Goal: Information Seeking & Learning: Learn about a topic

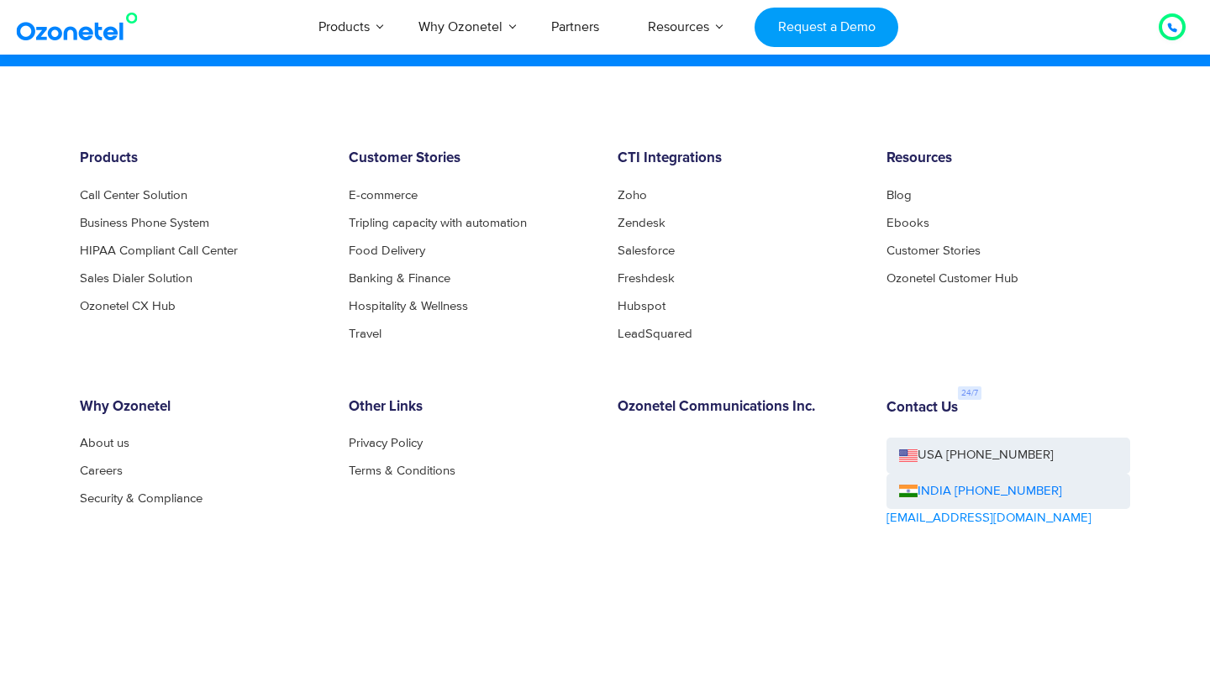
scroll to position [9119, 0]
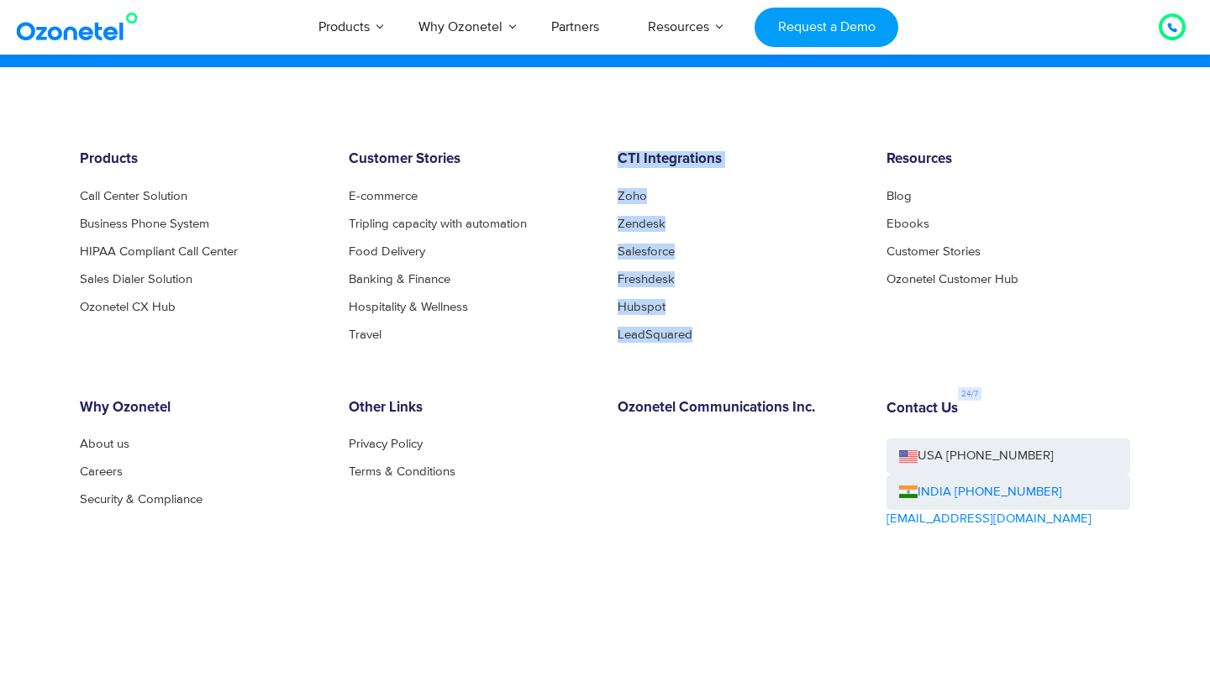
drag, startPoint x: 608, startPoint y: 160, endPoint x: 715, endPoint y: 334, distance: 204.8
click at [715, 334] on div "CTI Integrations Zoho Zendesk Salesforce Freshdesk Hubspot LeadSquared" at bounding box center [739, 245] width 269 height 189
copy div "CTI Integrations Zoho Zendesk Salesforce Freshdesk Hubspot LeadSquared"
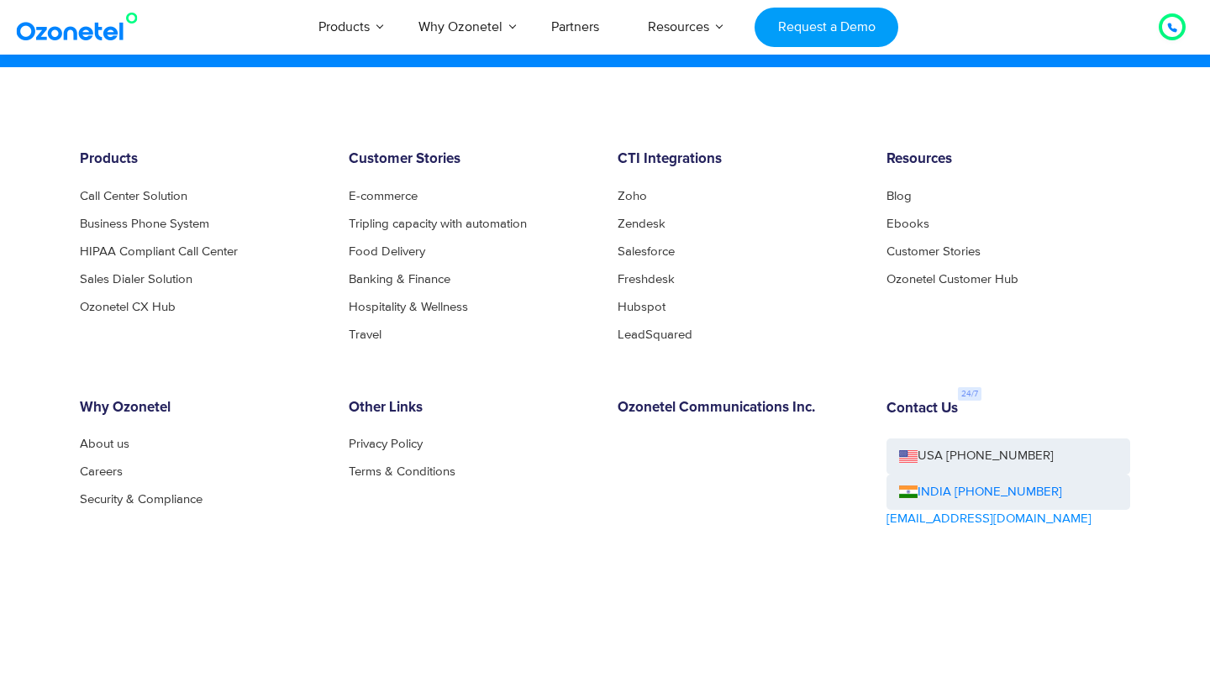
click at [731, 176] on div "CTI Integrations Zoho Zendesk Salesforce Freshdesk Hubspot LeadSquared" at bounding box center [739, 245] width 269 height 189
click at [397, 448] on link "Privacy Policy" at bounding box center [390, 444] width 83 height 13
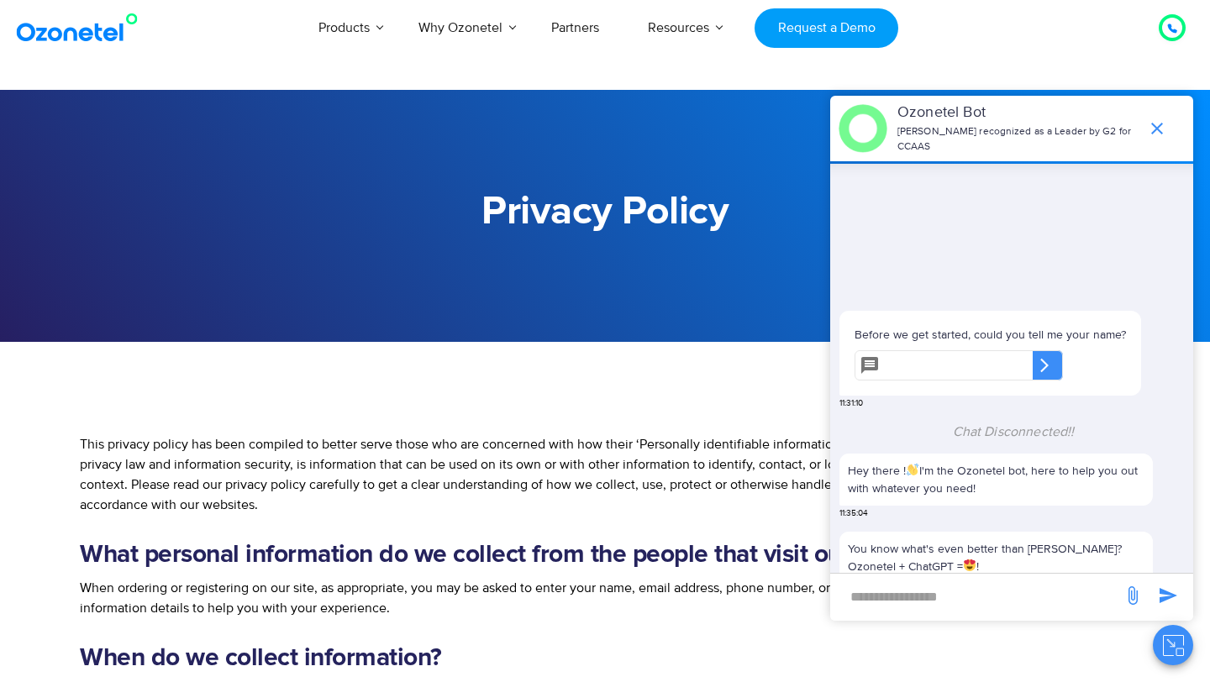
scroll to position [142, 0]
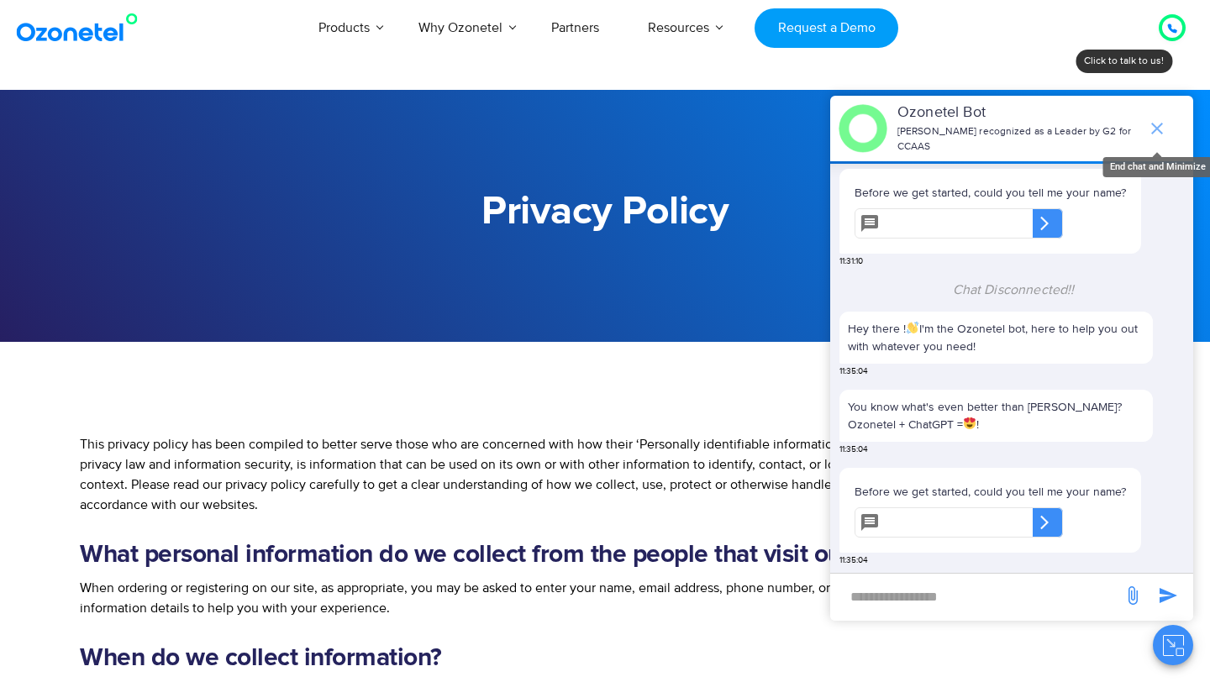
click at [1161, 115] on span "end chat or minimize" at bounding box center [1157, 129] width 34 height 34
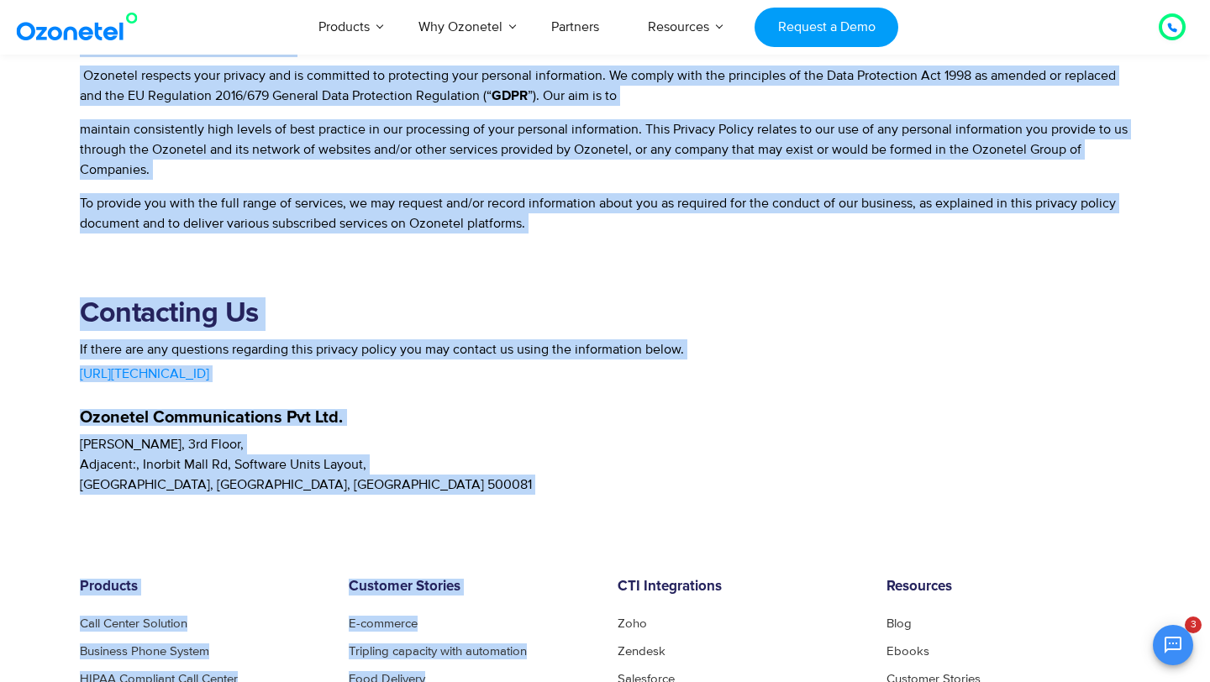
scroll to position [4012, 0]
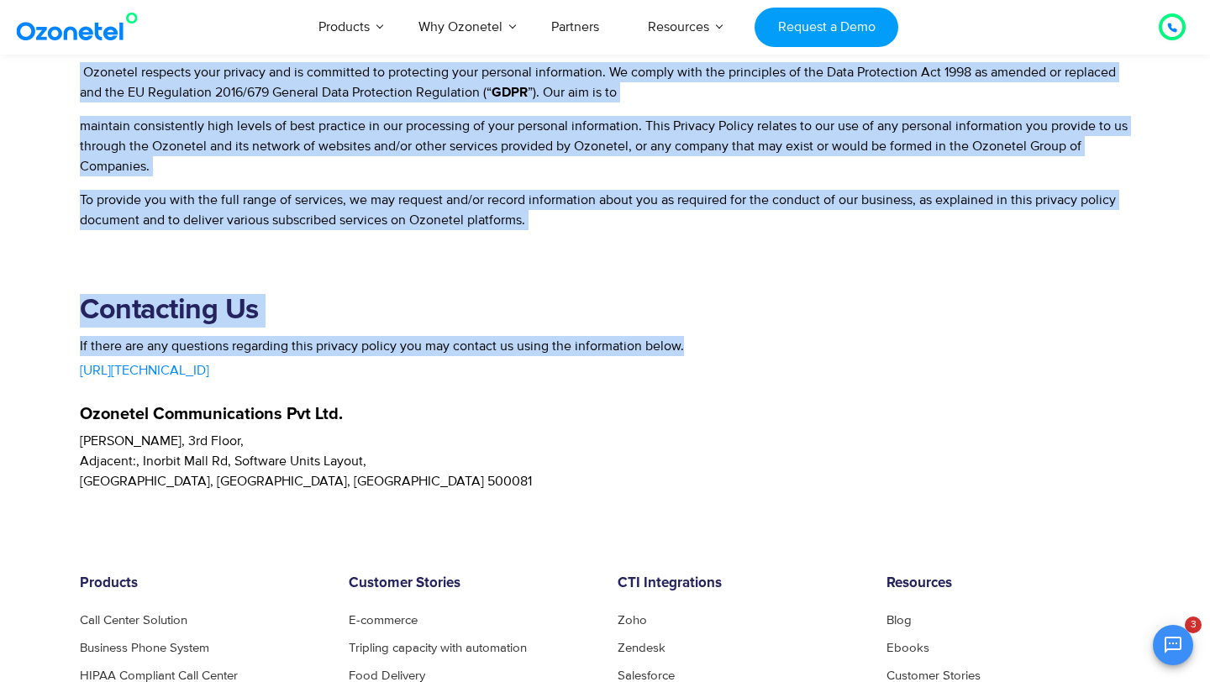
drag, startPoint x: 482, startPoint y: 208, endPoint x: 702, endPoint y: 345, distance: 258.2
copy div "Privacy Policy This privacy policy has been compiled to better serve those who …"
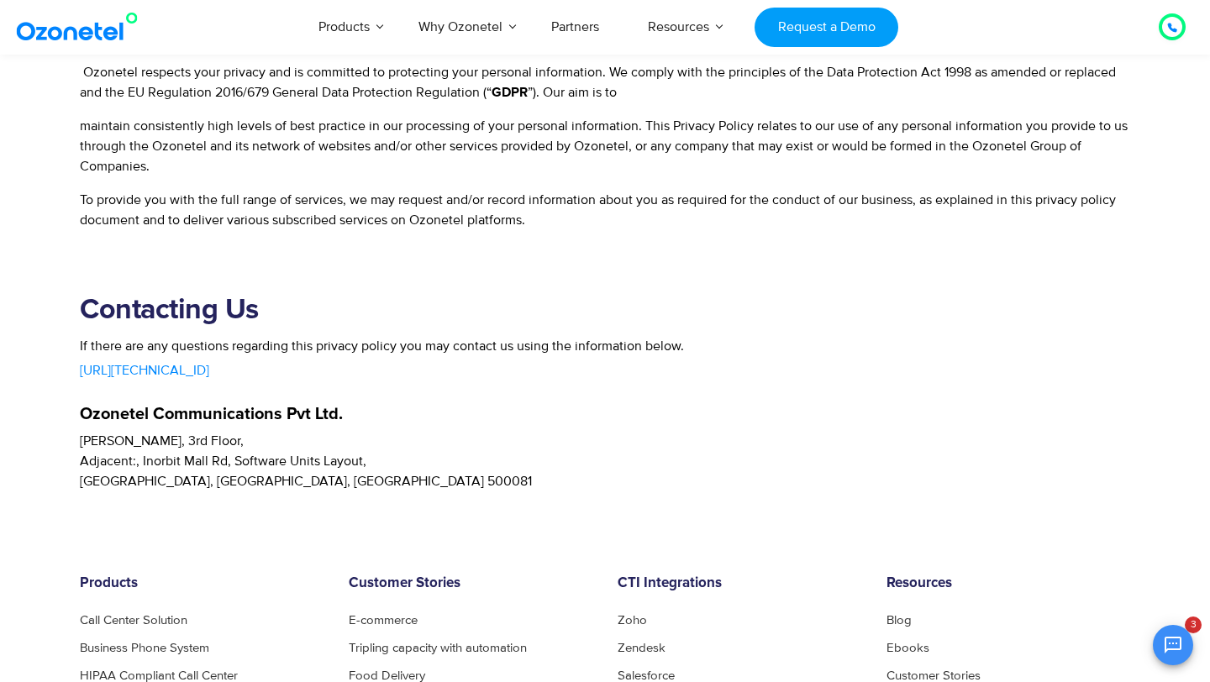
click at [555, 400] on div "Ozonetel Communications Pvt Ltd." at bounding box center [605, 402] width 1050 height 42
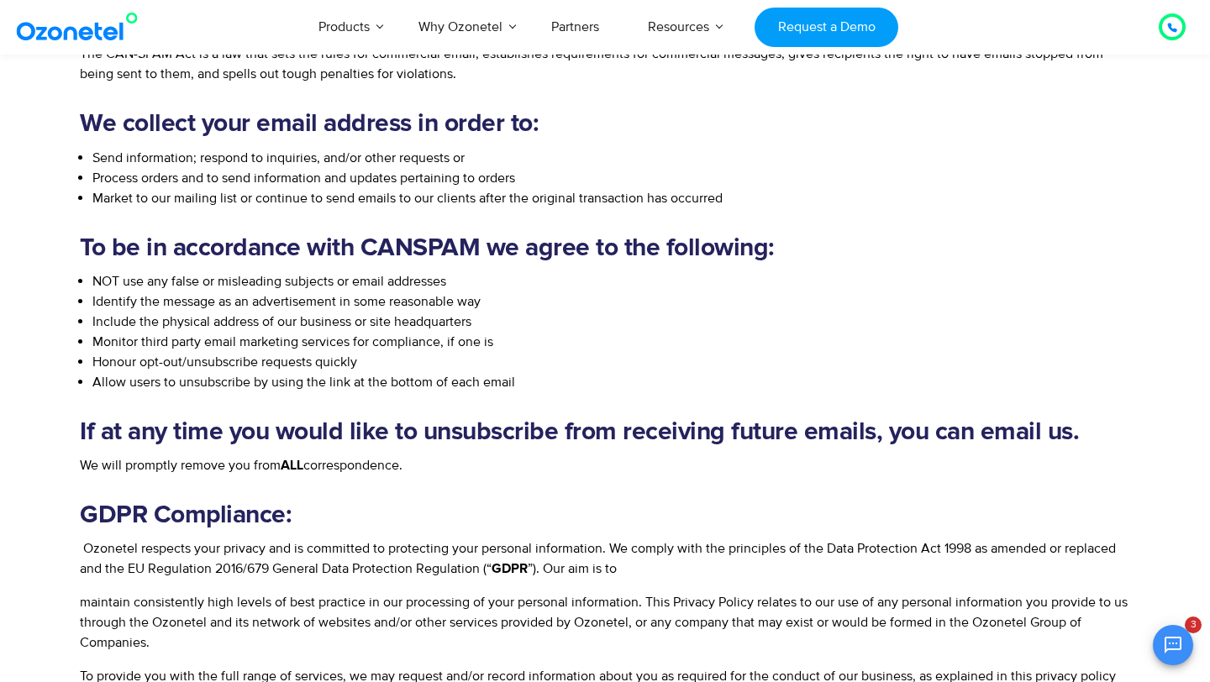
scroll to position [4514, 0]
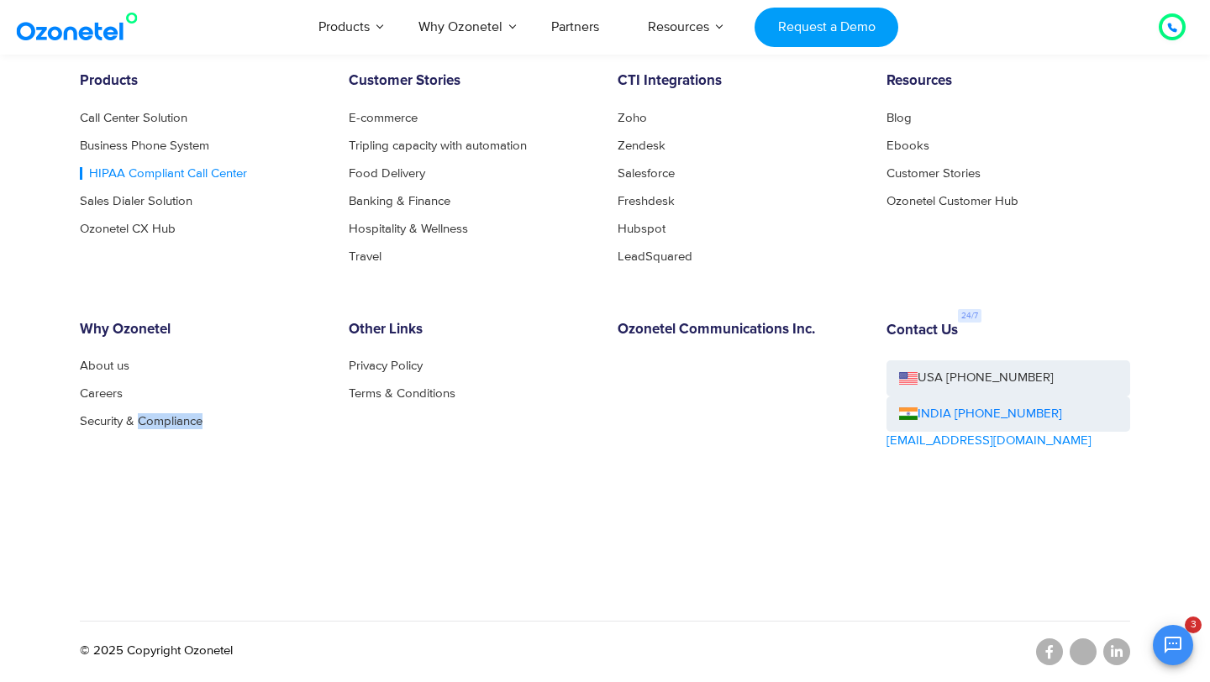
click at [165, 174] on link "HIPAA Compliant Call Center" at bounding box center [163, 173] width 167 height 13
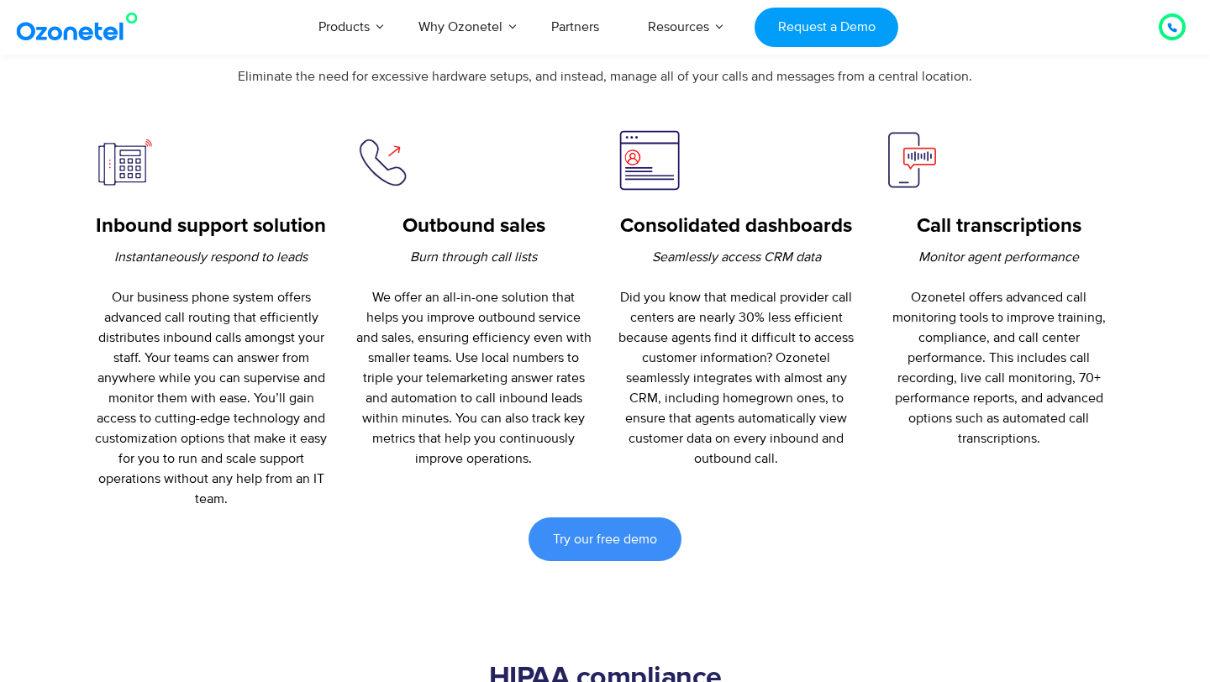
scroll to position [782, 0]
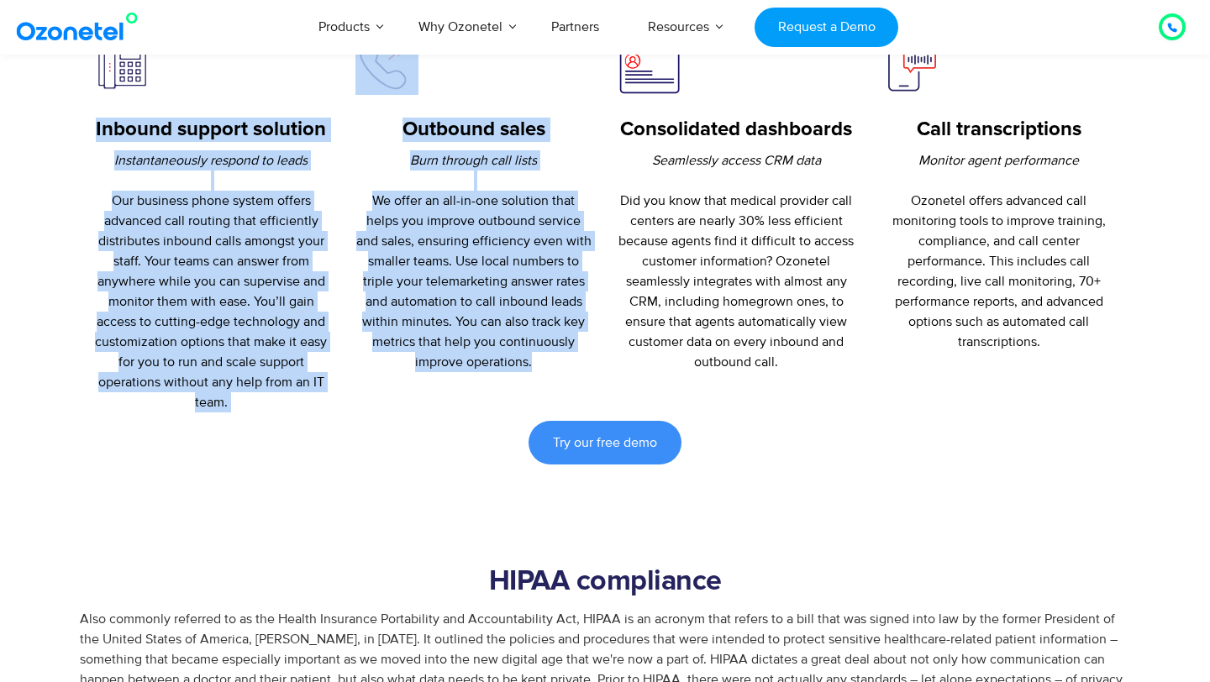
drag, startPoint x: 85, startPoint y: 129, endPoint x: 537, endPoint y: 392, distance: 523.1
click at [537, 392] on div "Inbound support solution Instantaneously respond to leads Our business phone sy…" at bounding box center [605, 222] width 1050 height 381
copy div "Inbound support solution Instantaneously respond to leads Our business phone sy…"
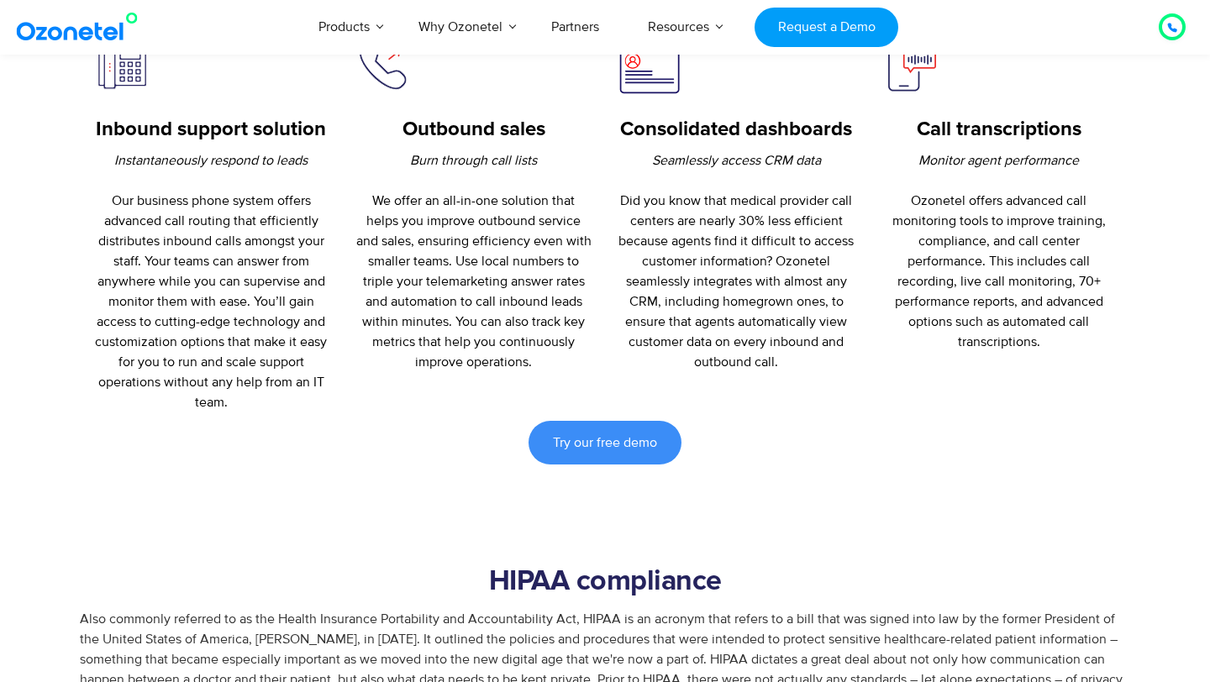
click at [755, 348] on p "Seamlessly access CRM data Did you know that medical provider call centers are …" at bounding box center [737, 261] width 238 height 222
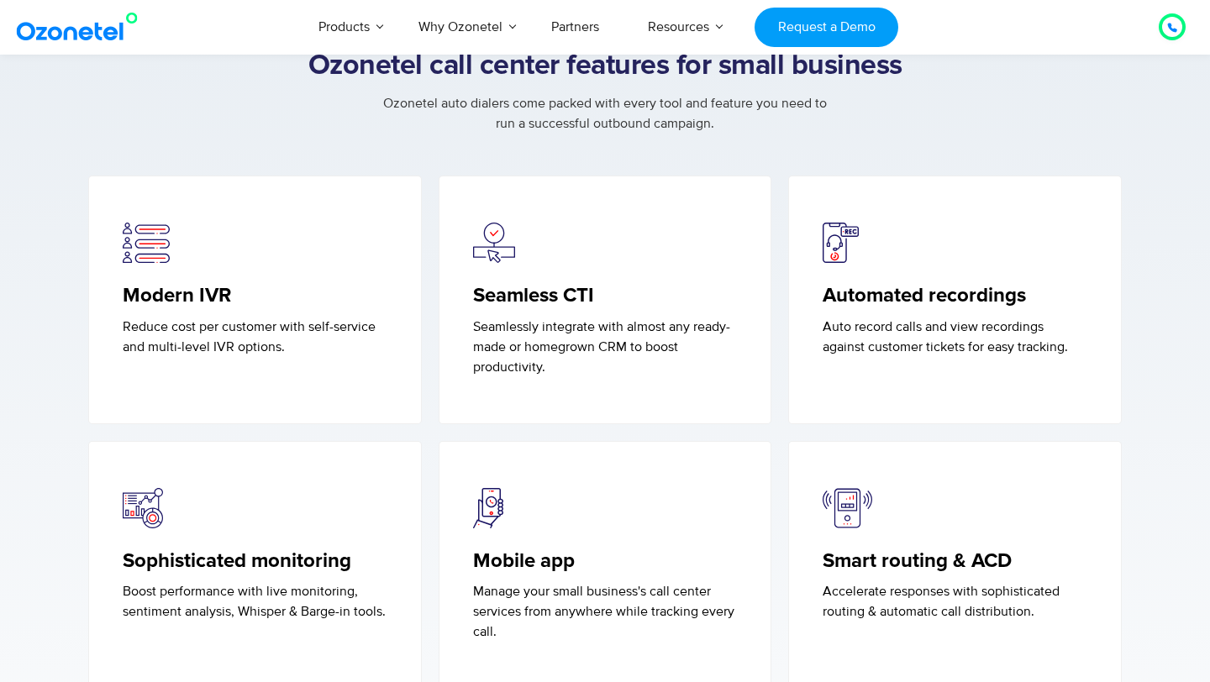
scroll to position [3360, 0]
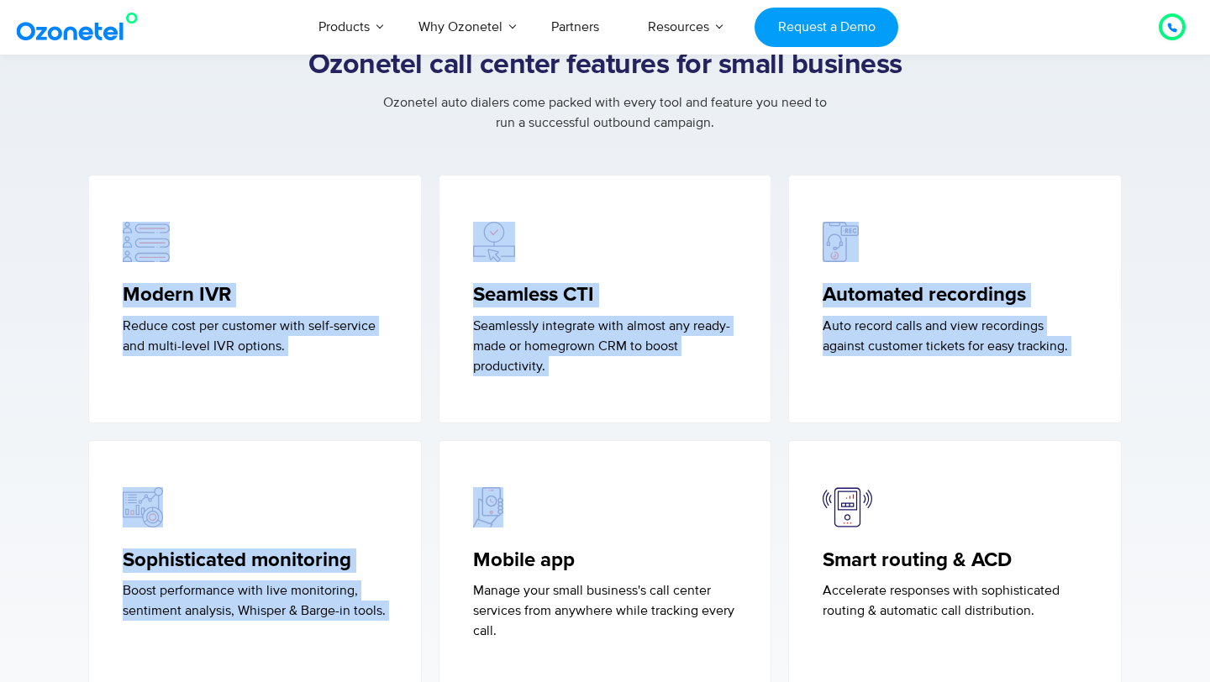
drag, startPoint x: 112, startPoint y: 214, endPoint x: 466, endPoint y: 452, distance: 427.0
click at [466, 452] on div "Ozonetel call center features for small business Ozonetel auto dialers come pac…" at bounding box center [605, 503] width 1050 height 909
click at [368, 376] on div "Modern IVR Reduce cost per customer with self-service and multi-level IVR optio…" at bounding box center [255, 299] width 334 height 249
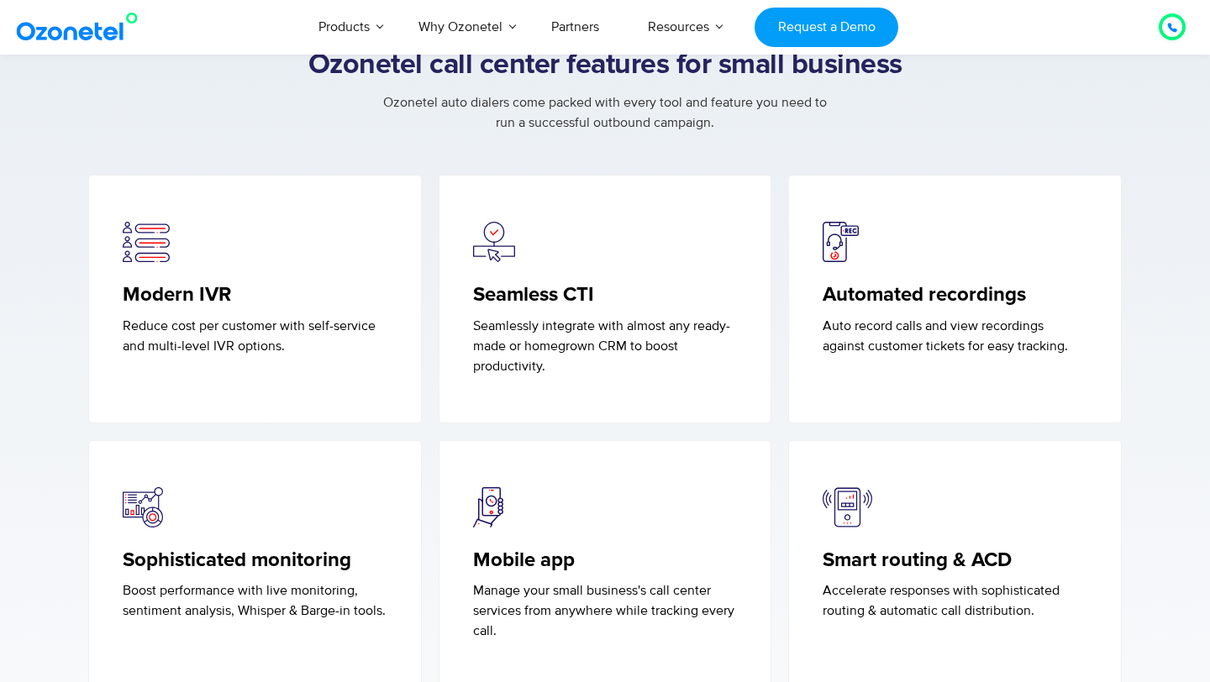
click at [207, 294] on h5 "Modern IVR" at bounding box center [255, 295] width 265 height 24
click at [207, 293] on h5 "Modern IVR" at bounding box center [255, 295] width 265 height 24
click at [508, 157] on div "Ozonetel auto dialers come packed with every tool and feature you need to run a…" at bounding box center [605, 133] width 1050 height 82
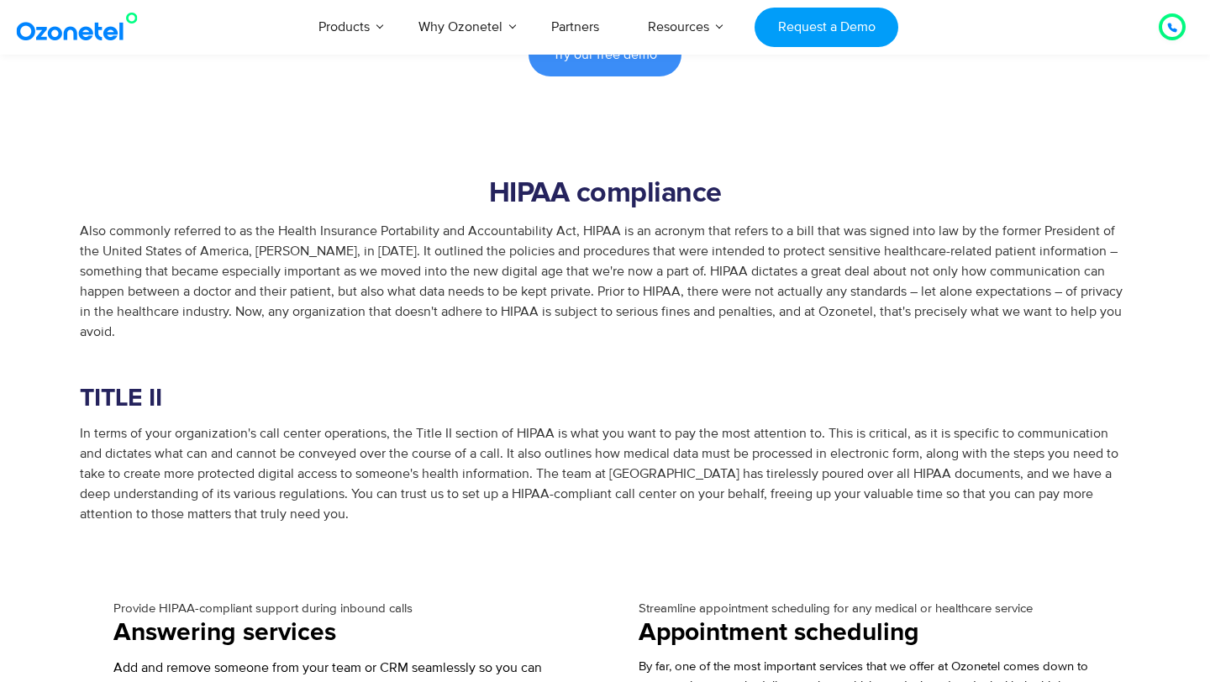
scroll to position [0, 0]
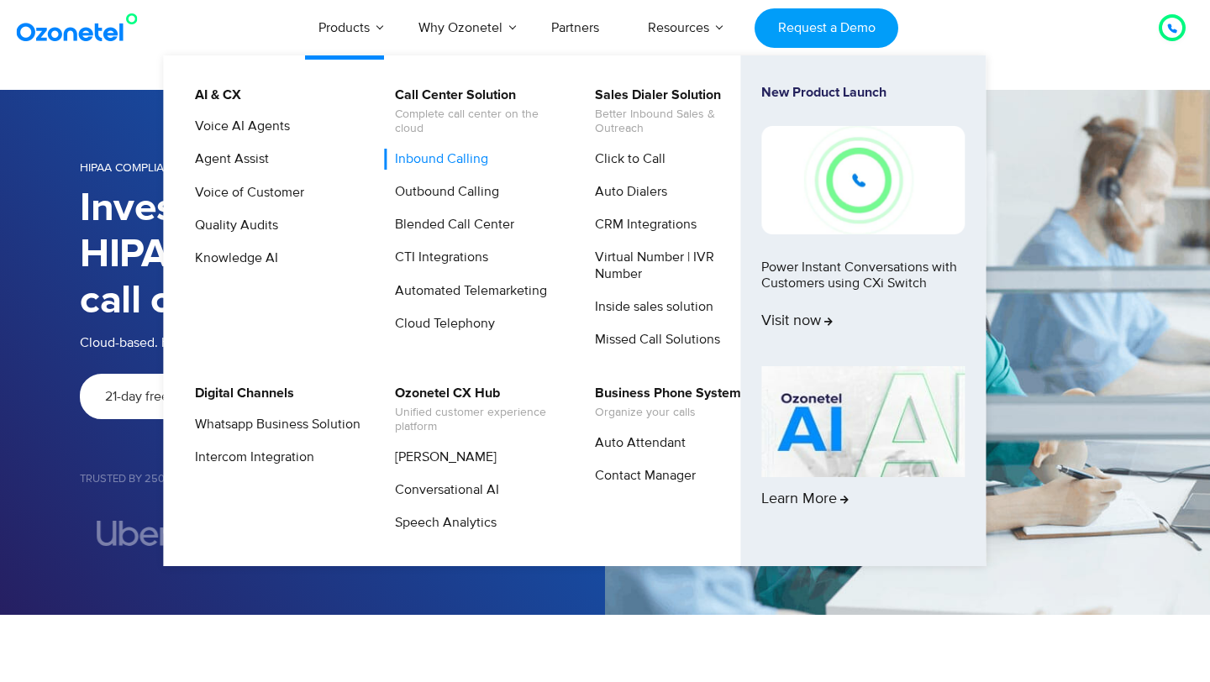
click at [451, 160] on link "Inbound Calling" at bounding box center [437, 159] width 107 height 21
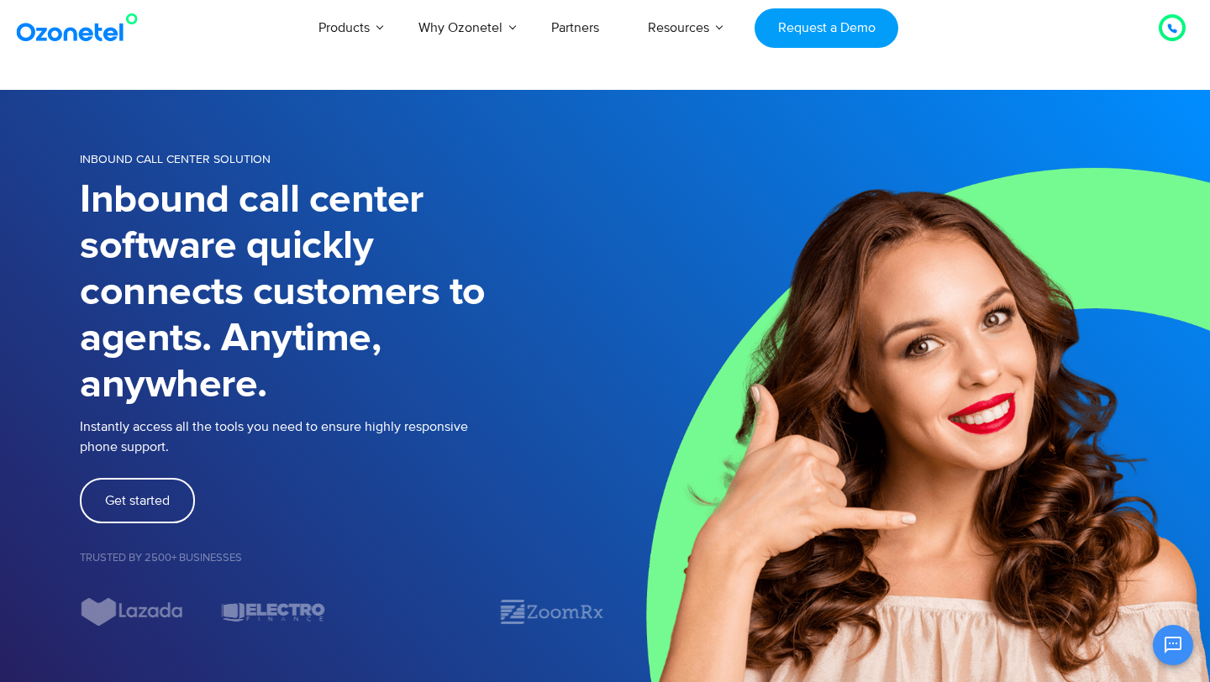
click at [1021, 28] on div "Products AI & CX Voice AI Agents Agent Assist Voice of Customer Quality Audits …" at bounding box center [703, 27] width 987 height 55
